Goal: Task Accomplishment & Management: Manage account settings

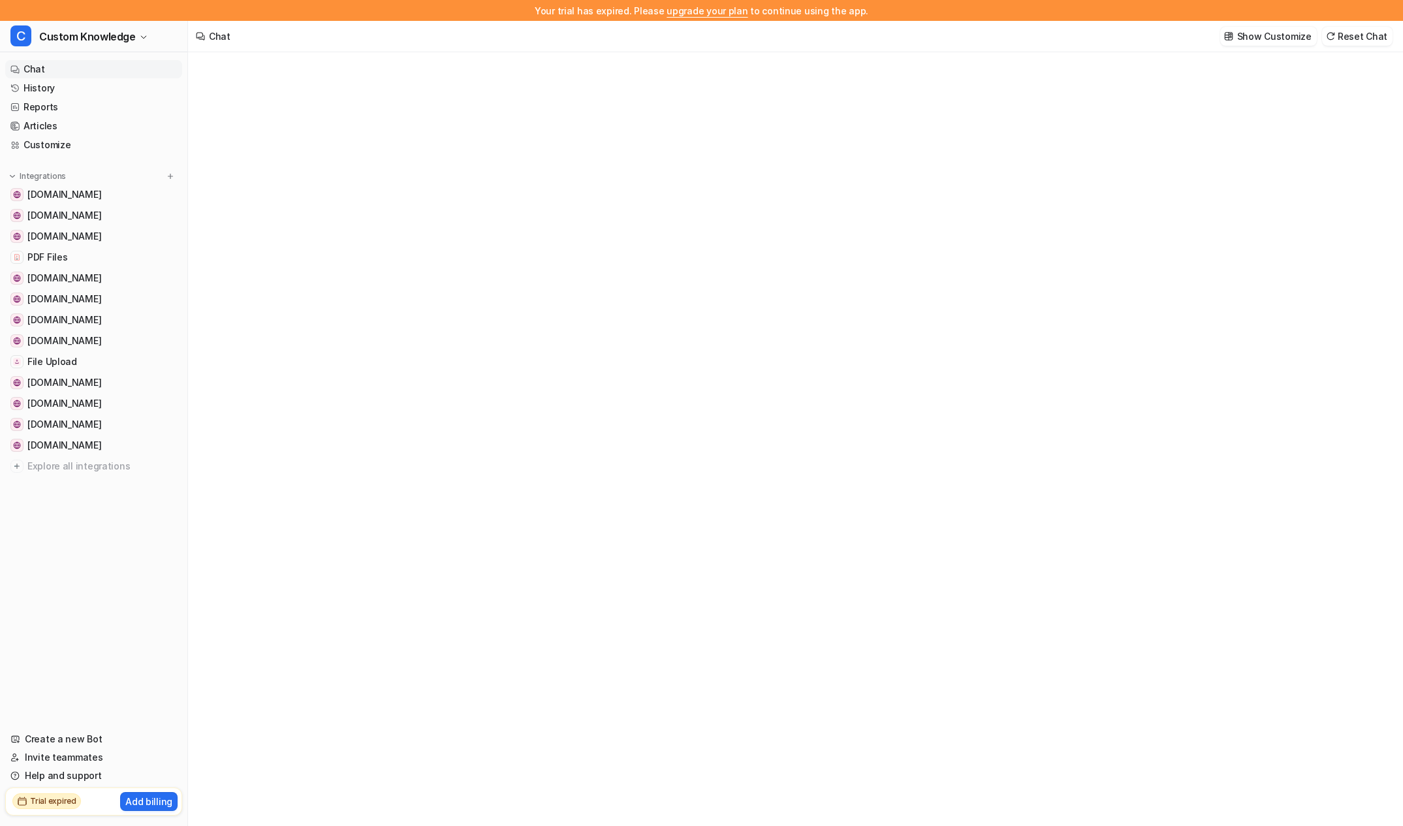
type textarea "**********"
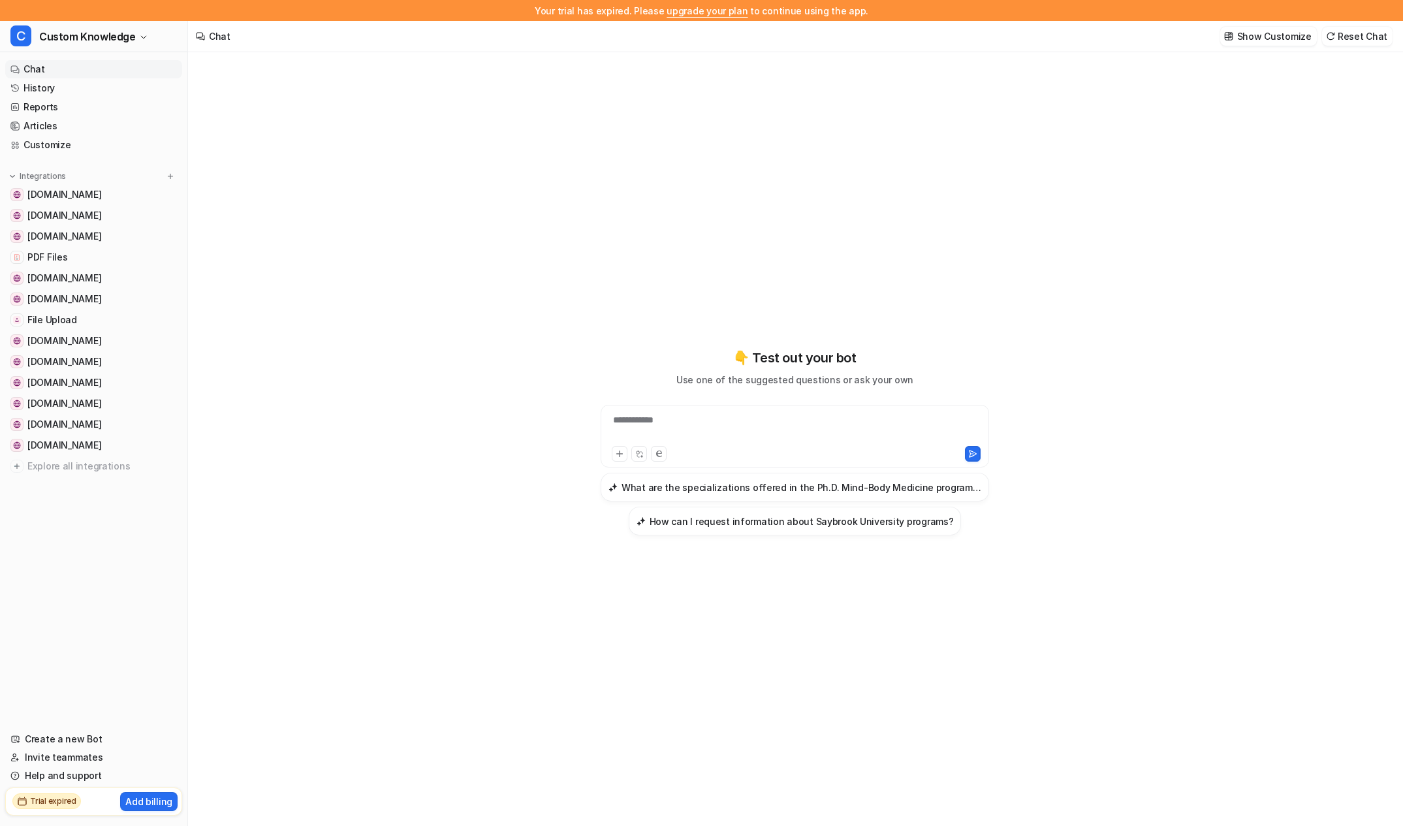
click at [46, 807] on h2 "Trial expired" at bounding box center [53, 801] width 46 height 12
click at [138, 797] on p "Add billing" at bounding box center [148, 802] width 47 height 14
click at [79, 76] on link "Chat" at bounding box center [93, 69] width 177 height 18
click at [70, 86] on link "History" at bounding box center [93, 88] width 177 height 18
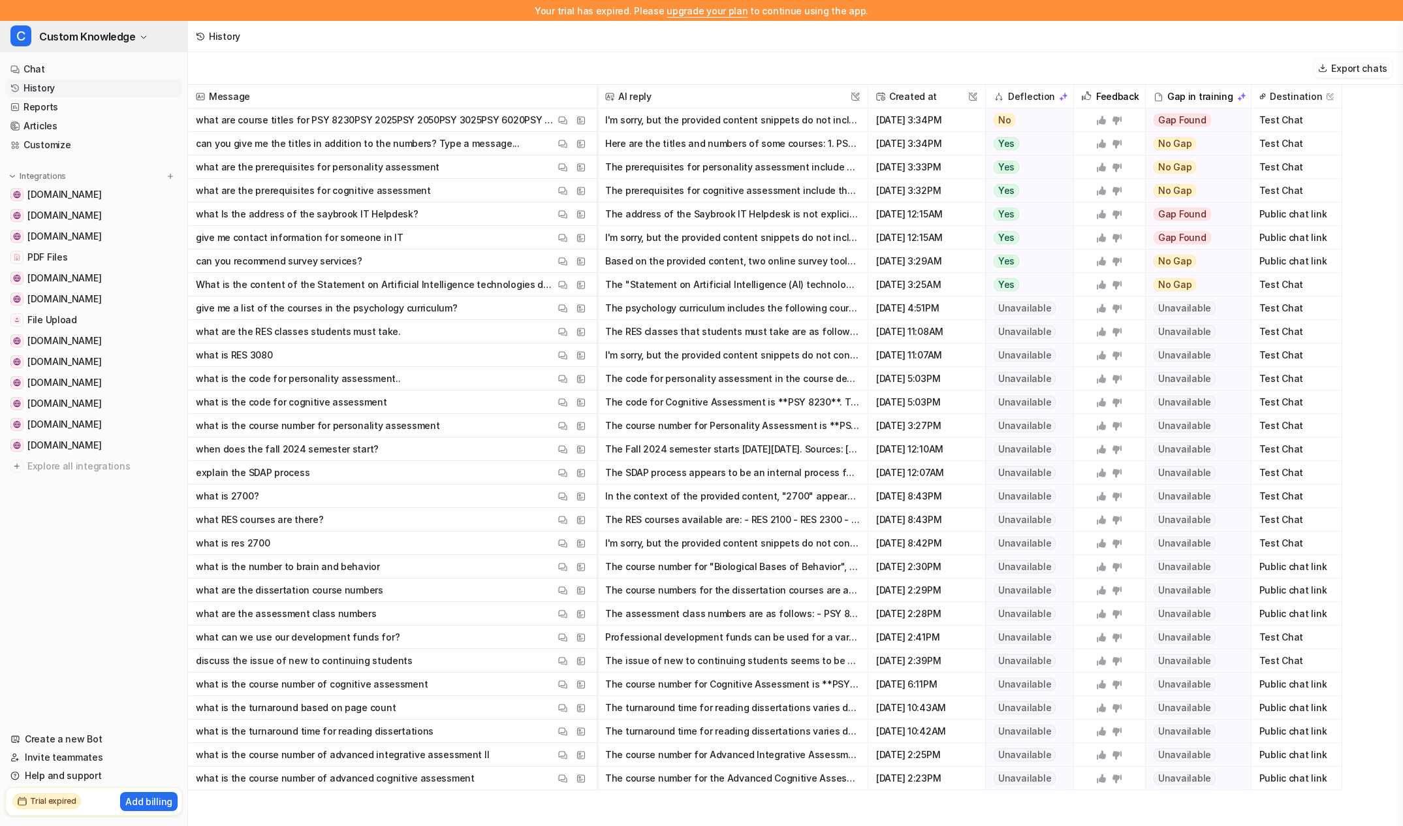
click at [140, 36] on icon "button" at bounding box center [144, 37] width 8 height 8
click at [97, 129] on link "Settings" at bounding box center [104, 120] width 180 height 22
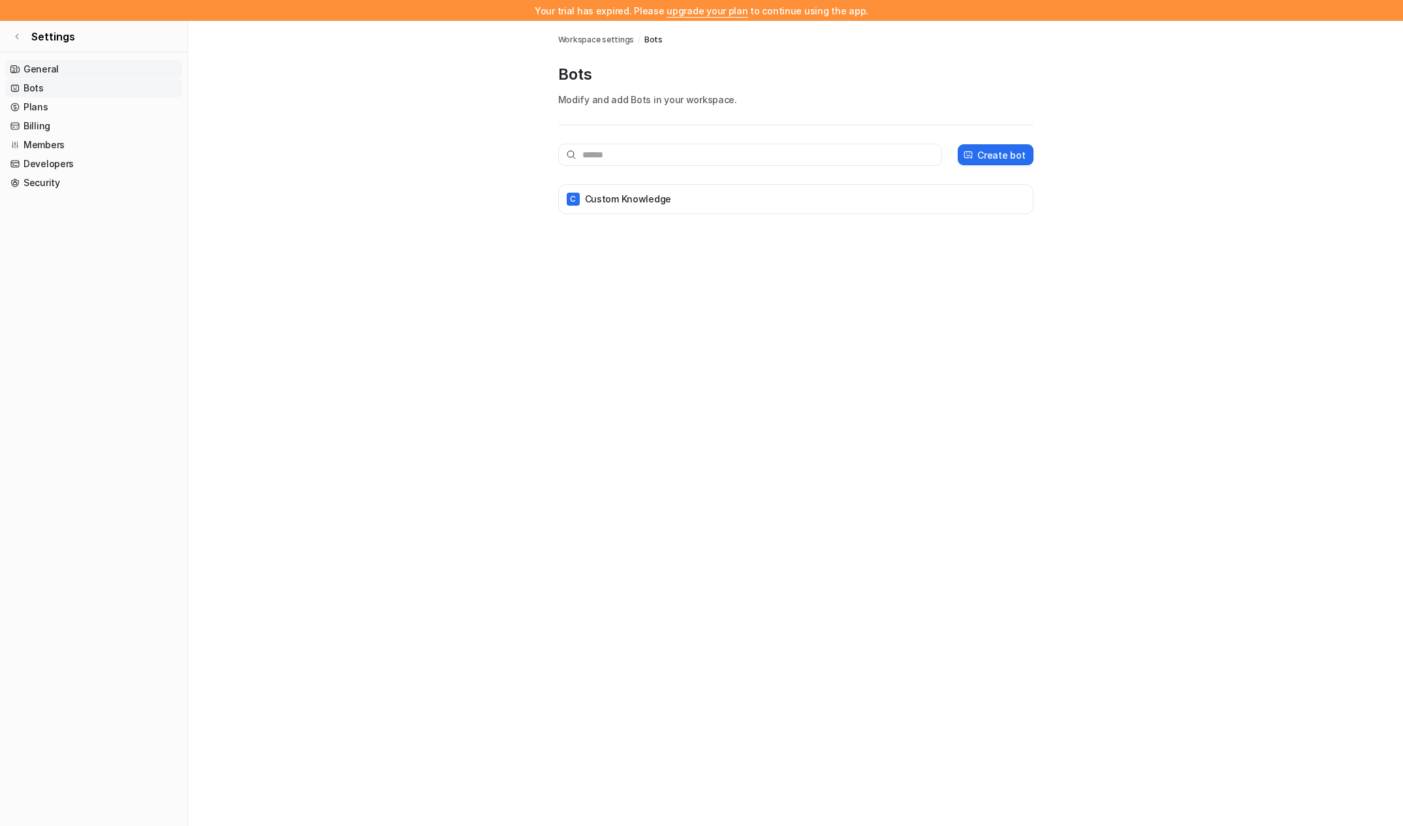
click at [54, 65] on link "General" at bounding box center [93, 69] width 177 height 18
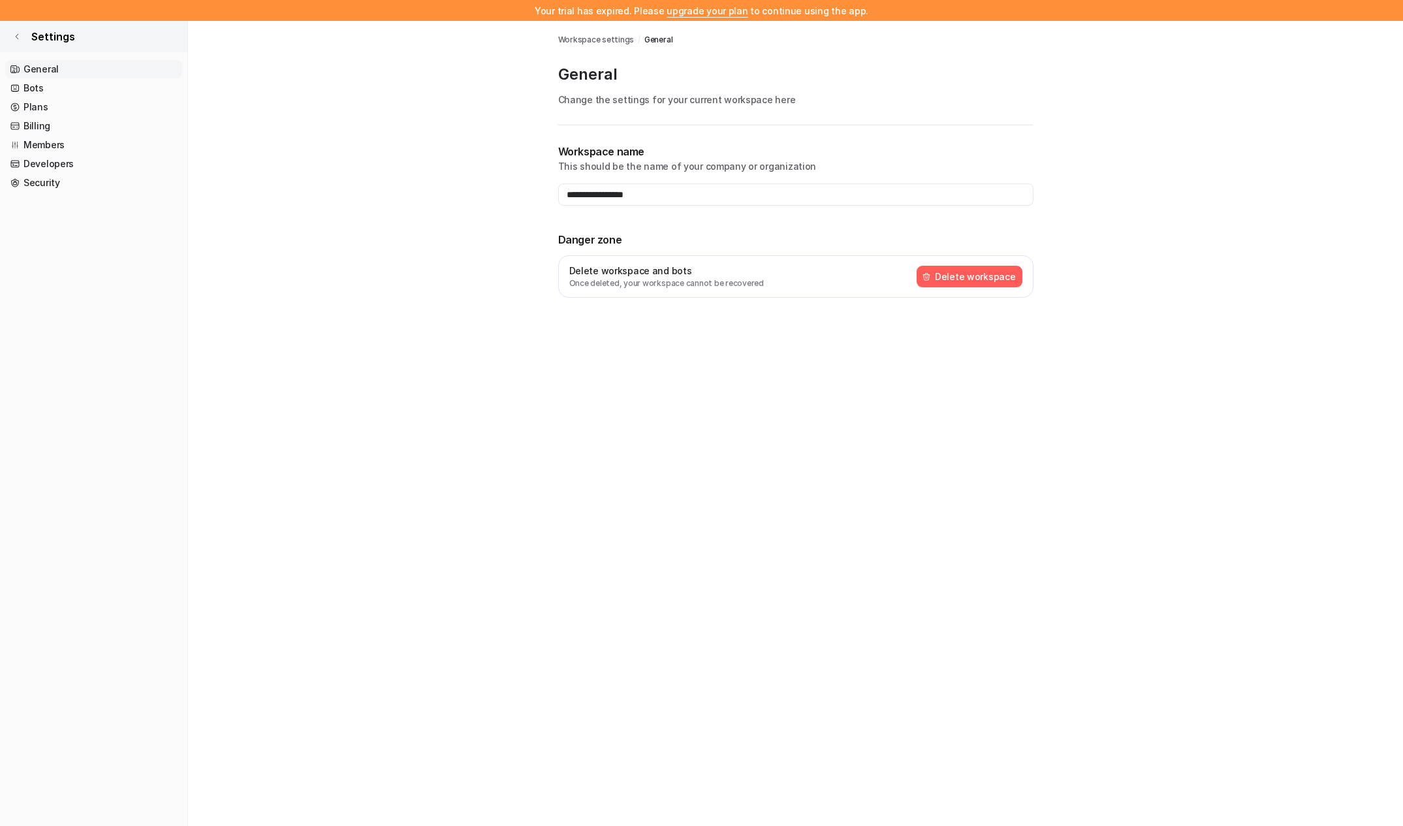
click at [27, 39] on link "Settings" at bounding box center [93, 36] width 187 height 31
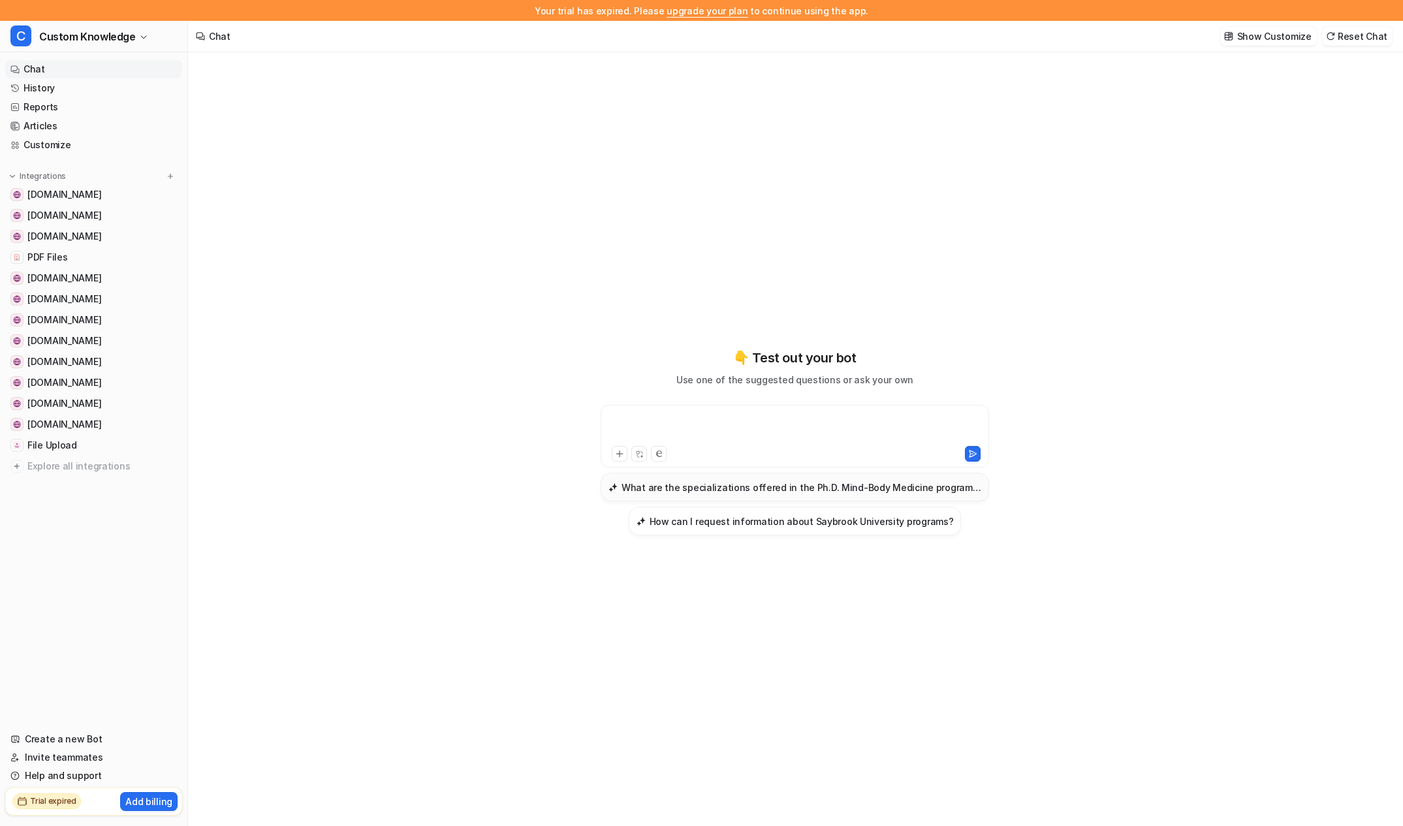
click at [645, 488] on h3 "What are the specializations offered in the Ph.D. Mind-Body Medicine program at…" at bounding box center [802, 488] width 360 height 14
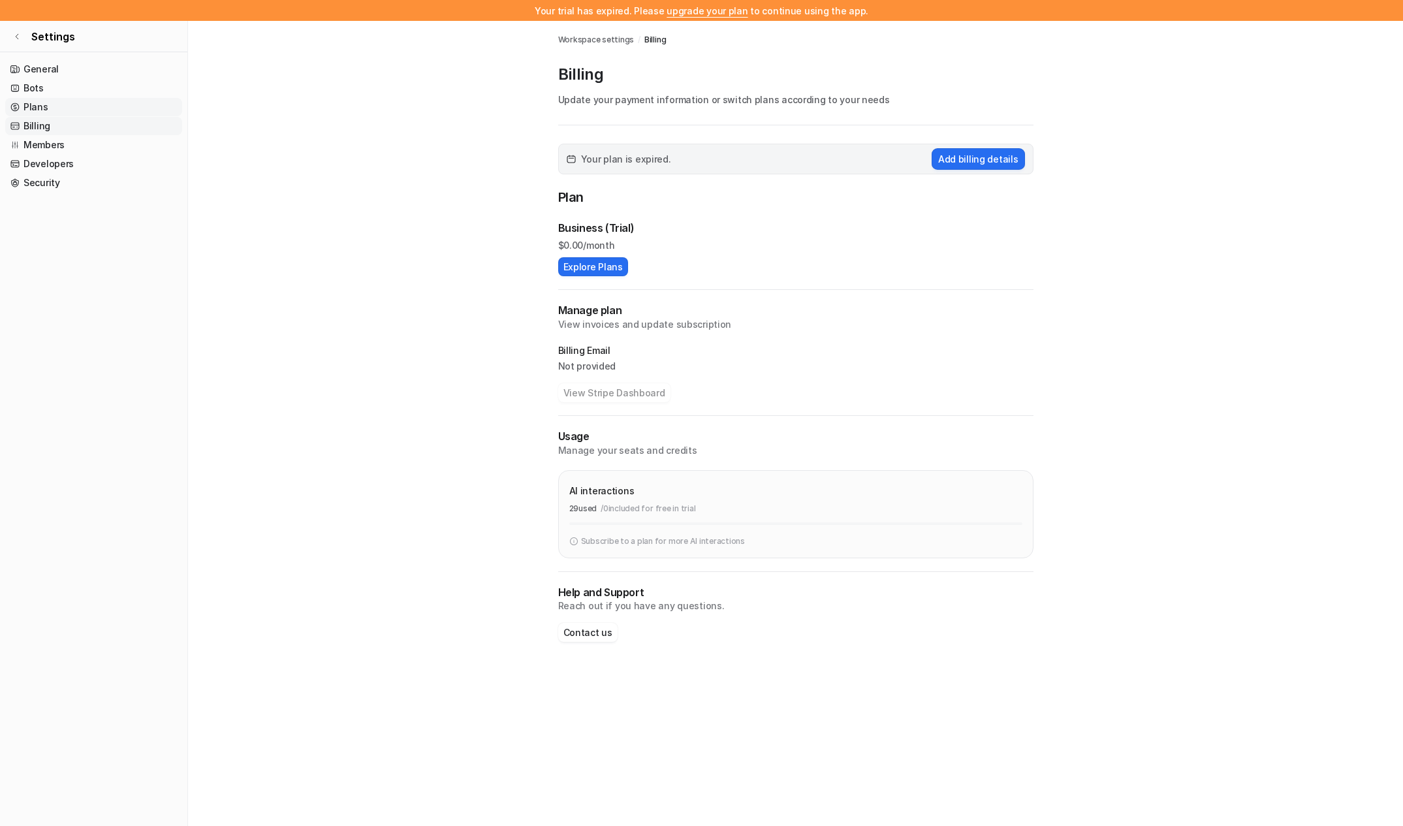
click at [50, 110] on link "Plans" at bounding box center [93, 107] width 177 height 18
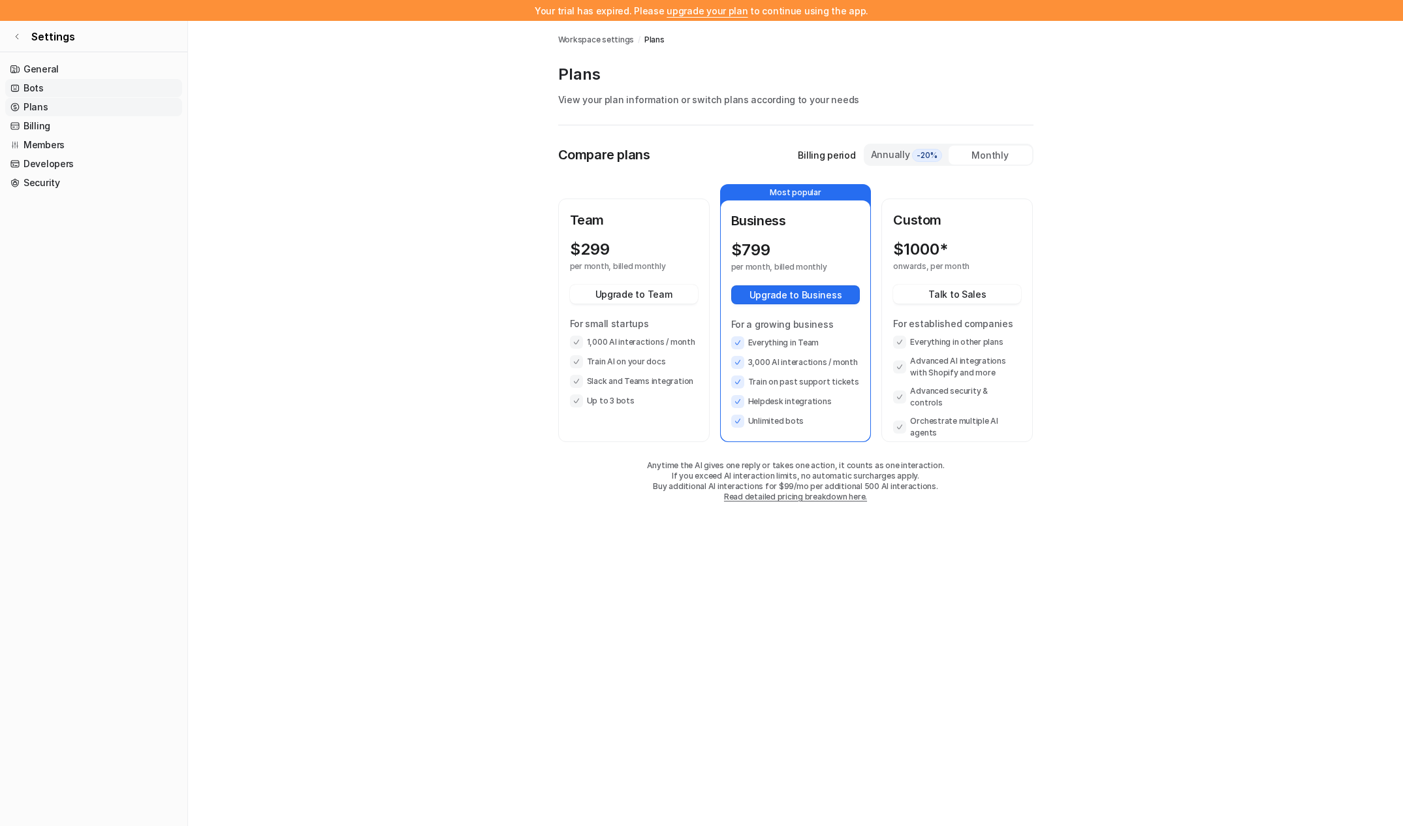
click at [42, 83] on link "Bots" at bounding box center [93, 88] width 177 height 18
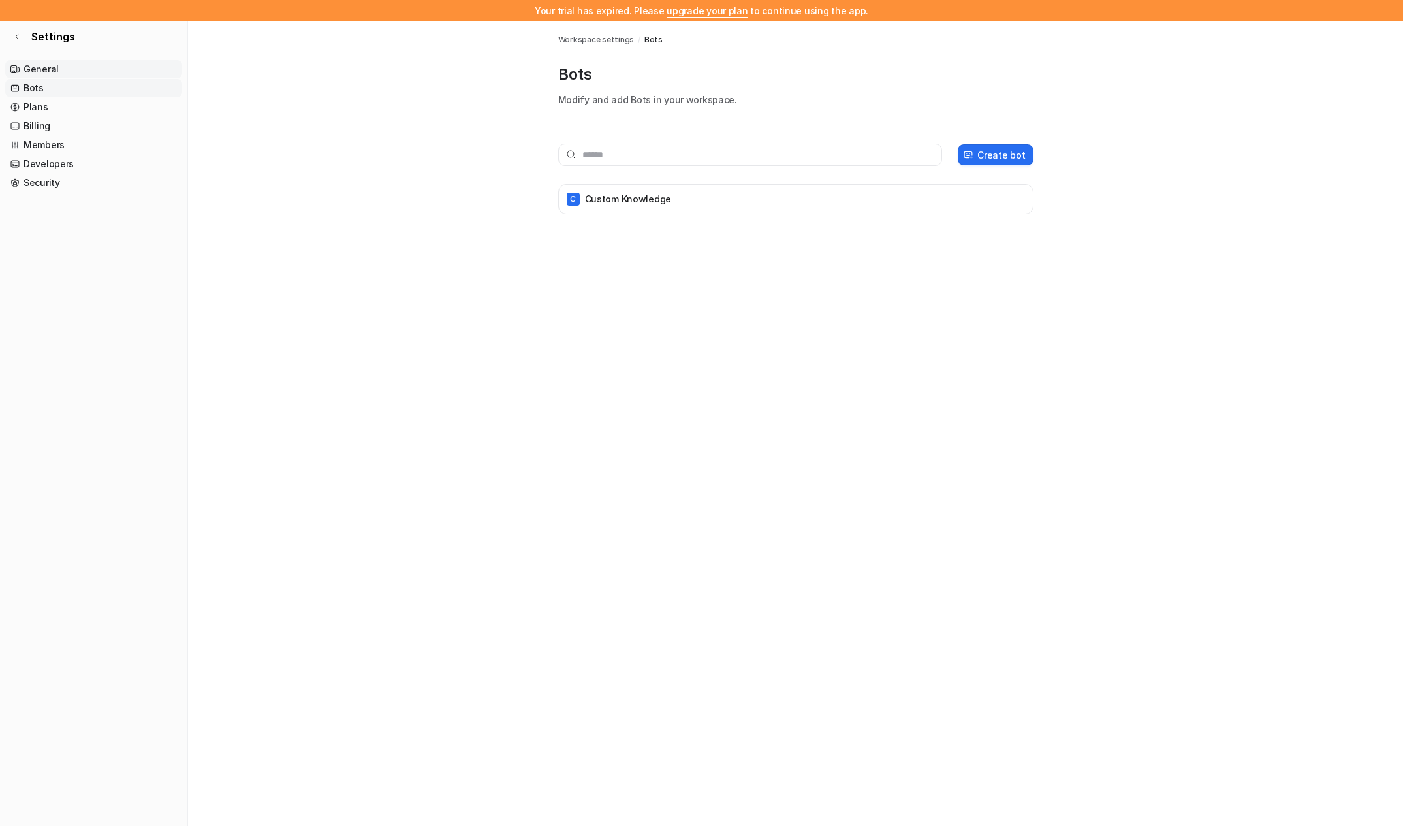
click at [42, 70] on link "General" at bounding box center [93, 69] width 177 height 18
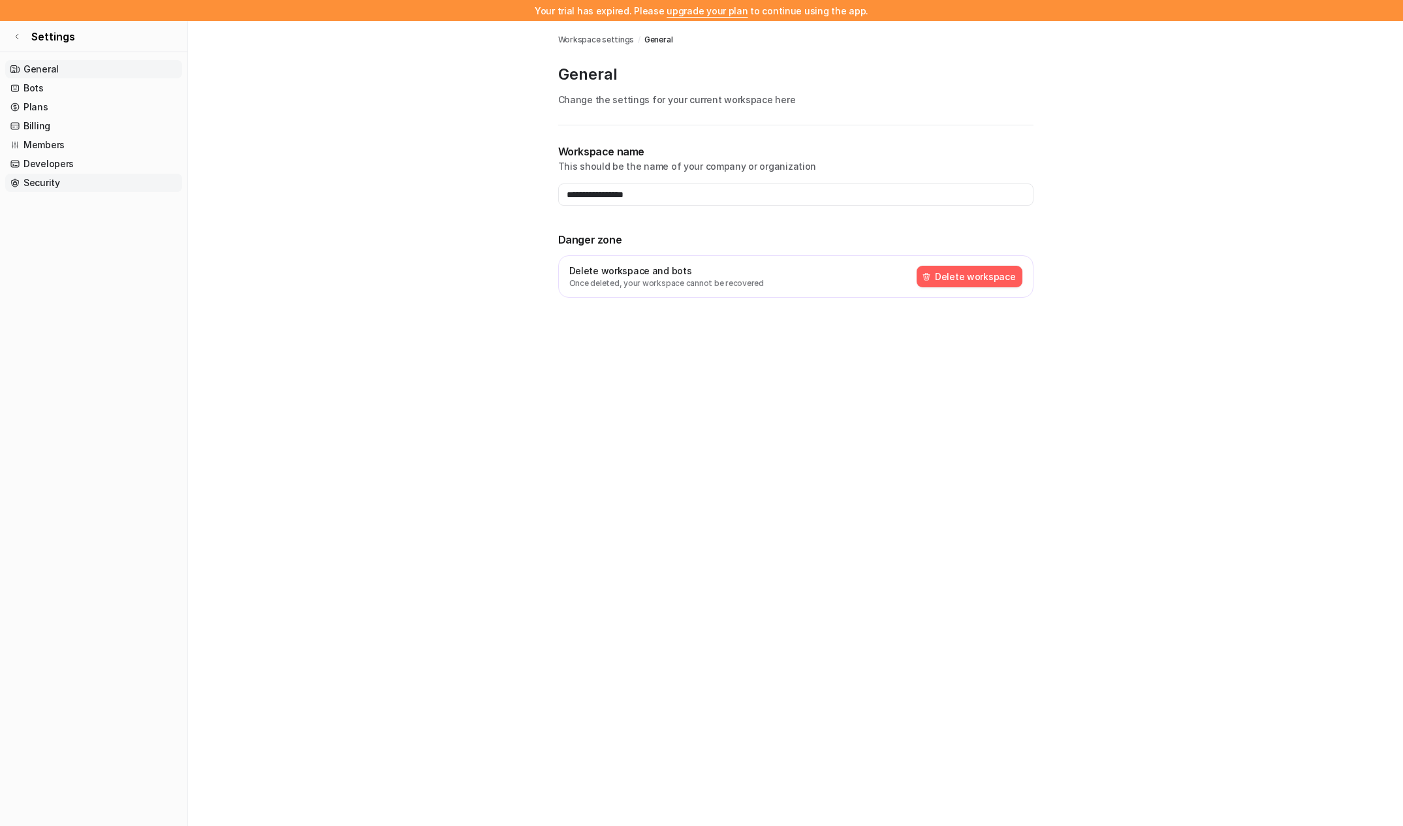
click at [25, 180] on link "Security" at bounding box center [93, 183] width 177 height 18
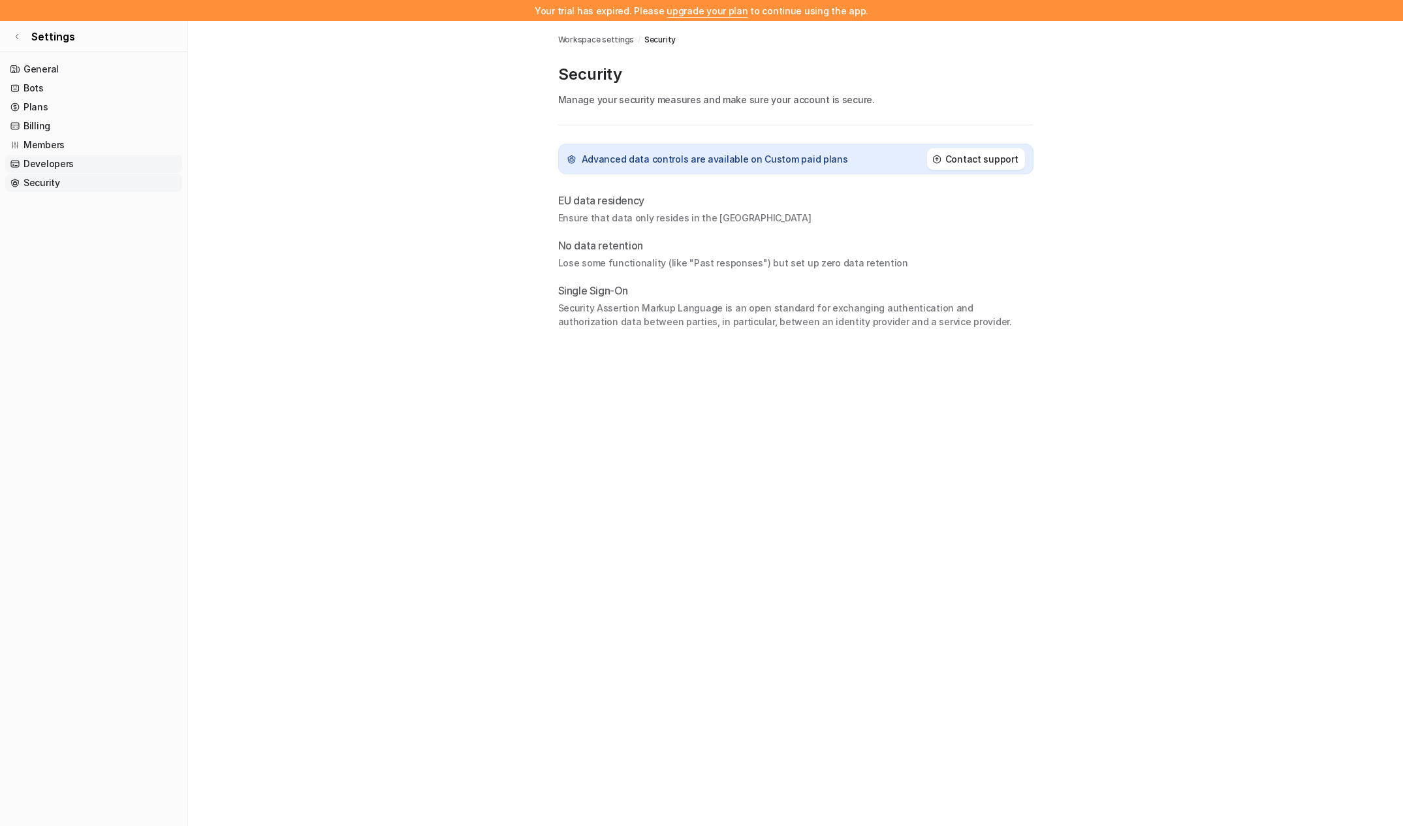
click at [35, 156] on link "Developers" at bounding box center [93, 164] width 177 height 18
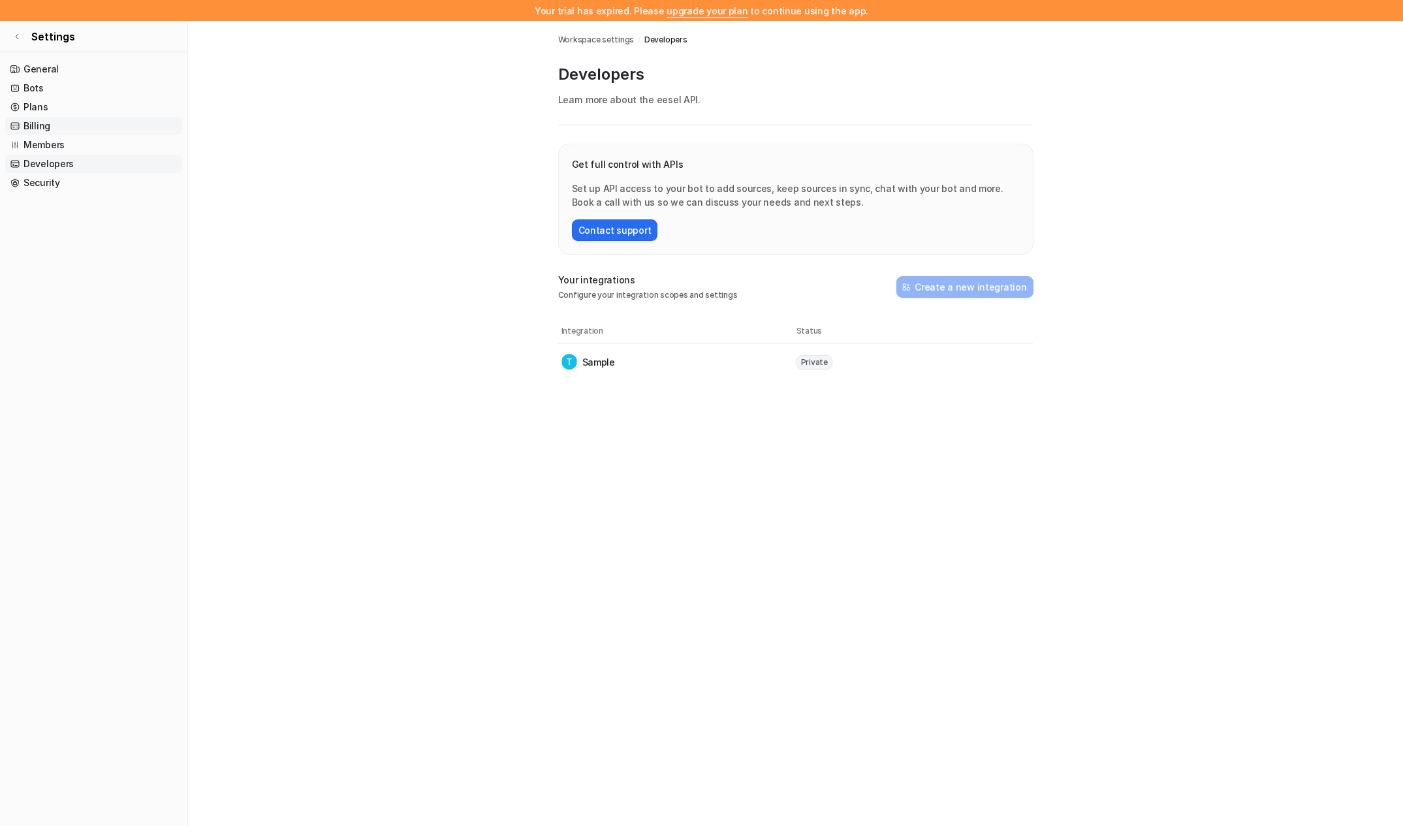
click at [43, 129] on link "Billing" at bounding box center [93, 126] width 177 height 18
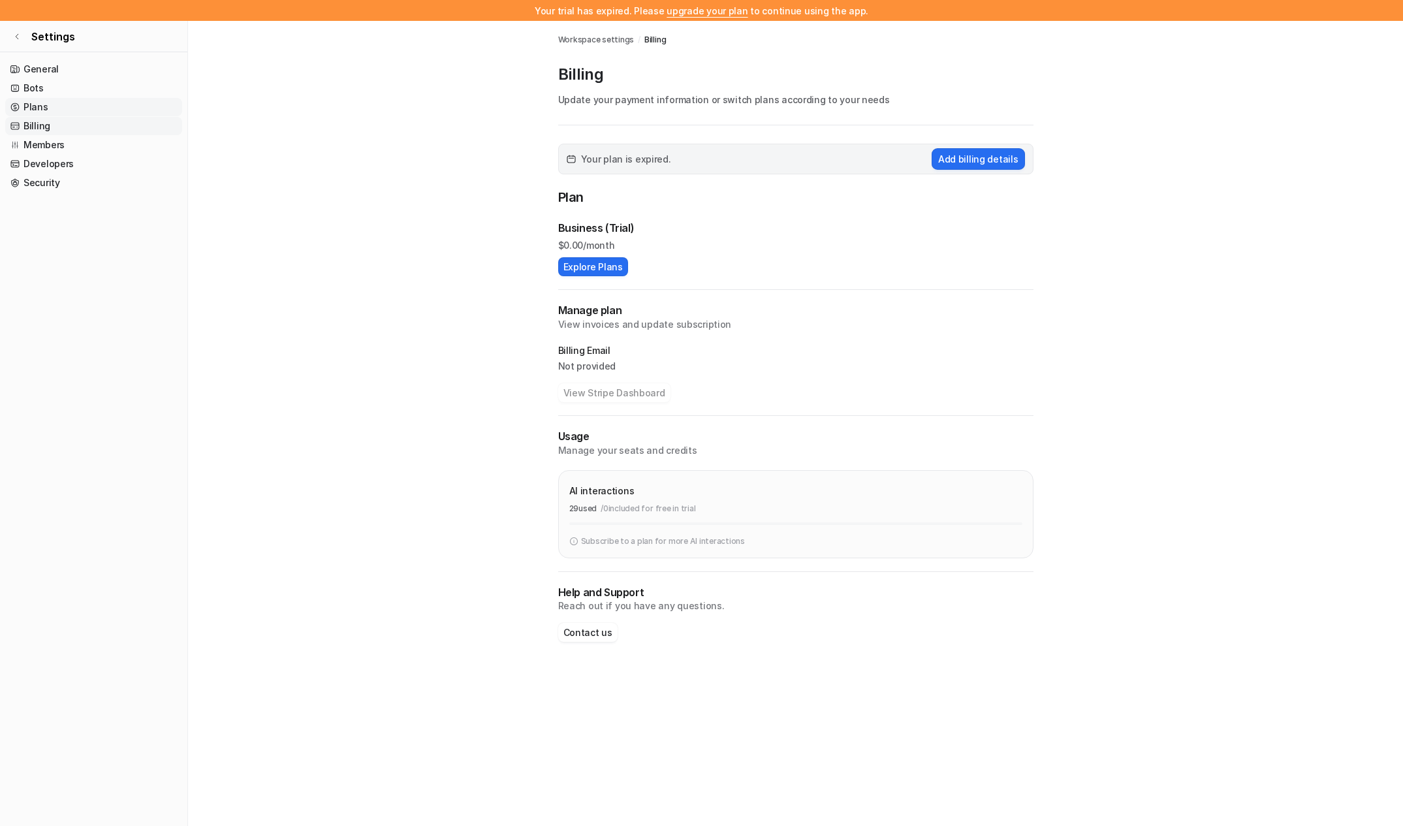
click at [47, 107] on link "Plans" at bounding box center [93, 107] width 177 height 18
